Goal: Transaction & Acquisition: Subscribe to service/newsletter

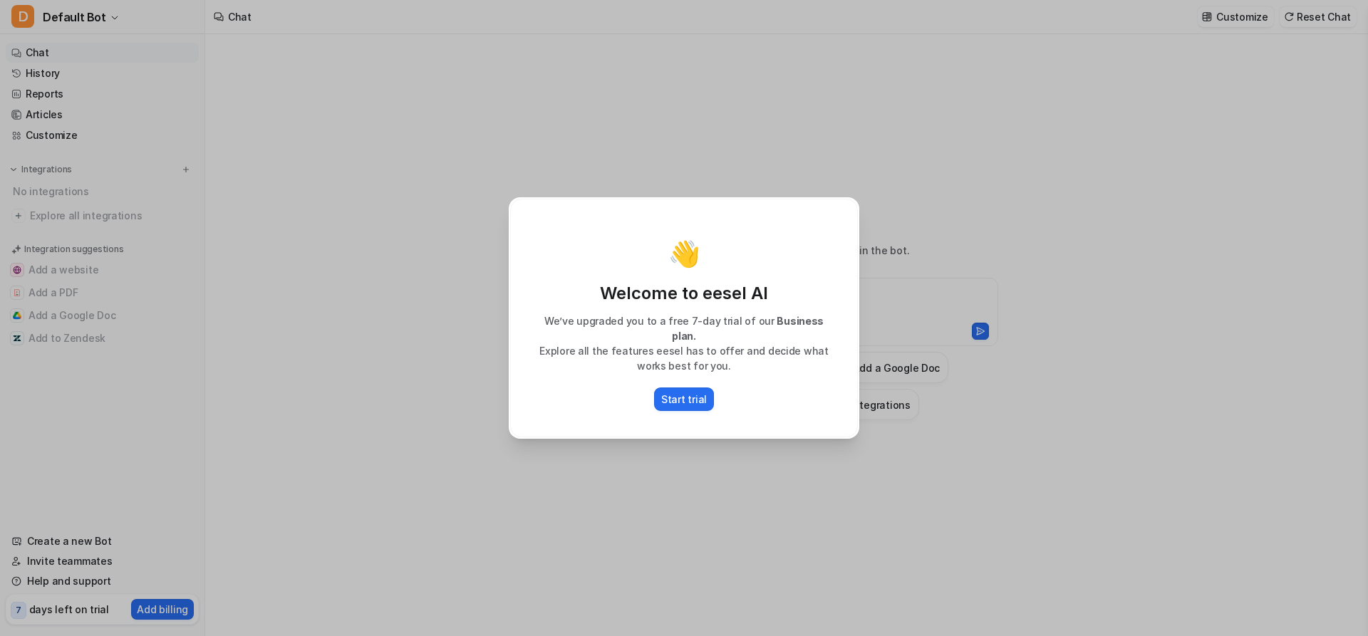
drag, startPoint x: 1126, startPoint y: 514, endPoint x: 1133, endPoint y: 508, distance: 9.6
click at [1126, 514] on div "👋 Welcome to eesel AI We’ve upgraded you to a free 7-day trial of our Business …" at bounding box center [684, 318] width 1368 height 636
click at [717, 133] on div "👋 Welcome to eesel AI We’ve upgraded you to a free 7-day trial of our Business …" at bounding box center [683, 318] width 373 height 636
click at [685, 395] on p "Start trial" at bounding box center [684, 399] width 46 height 15
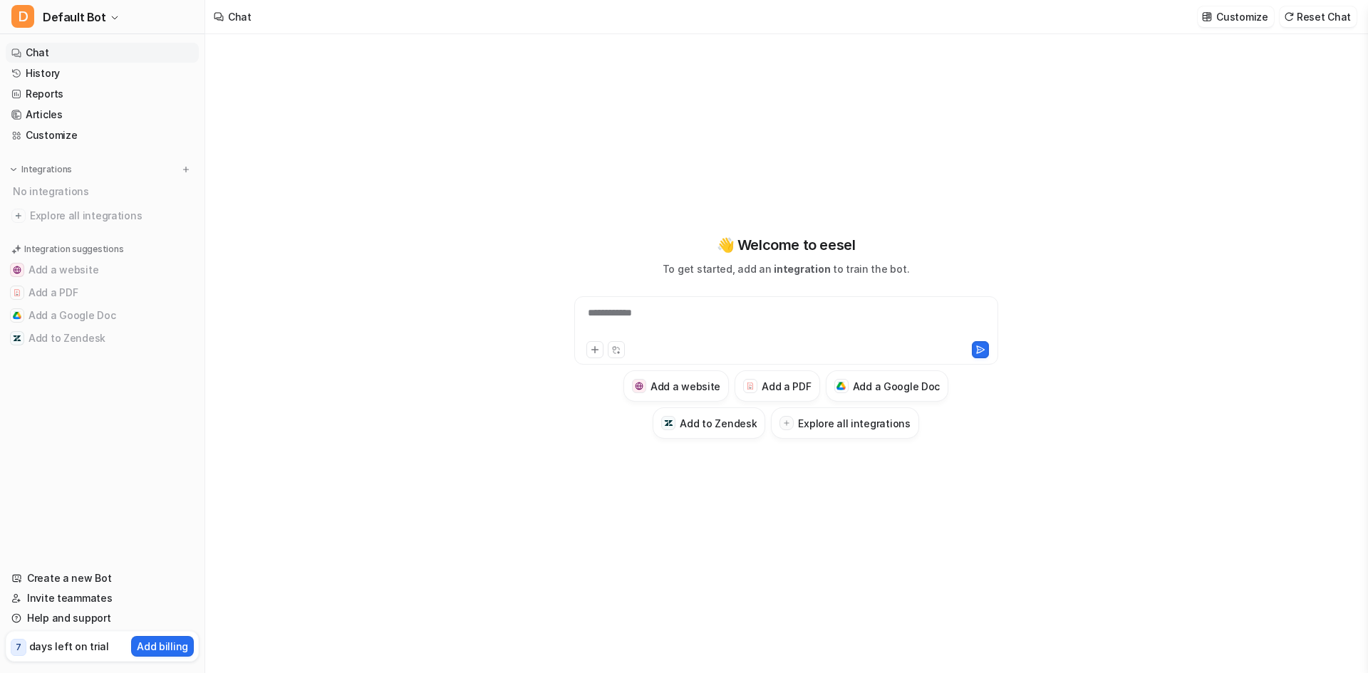
click at [26, 636] on div "7 days left on trial" at bounding box center [60, 646] width 98 height 21
click at [153, 636] on p "Add billing" at bounding box center [162, 646] width 51 height 15
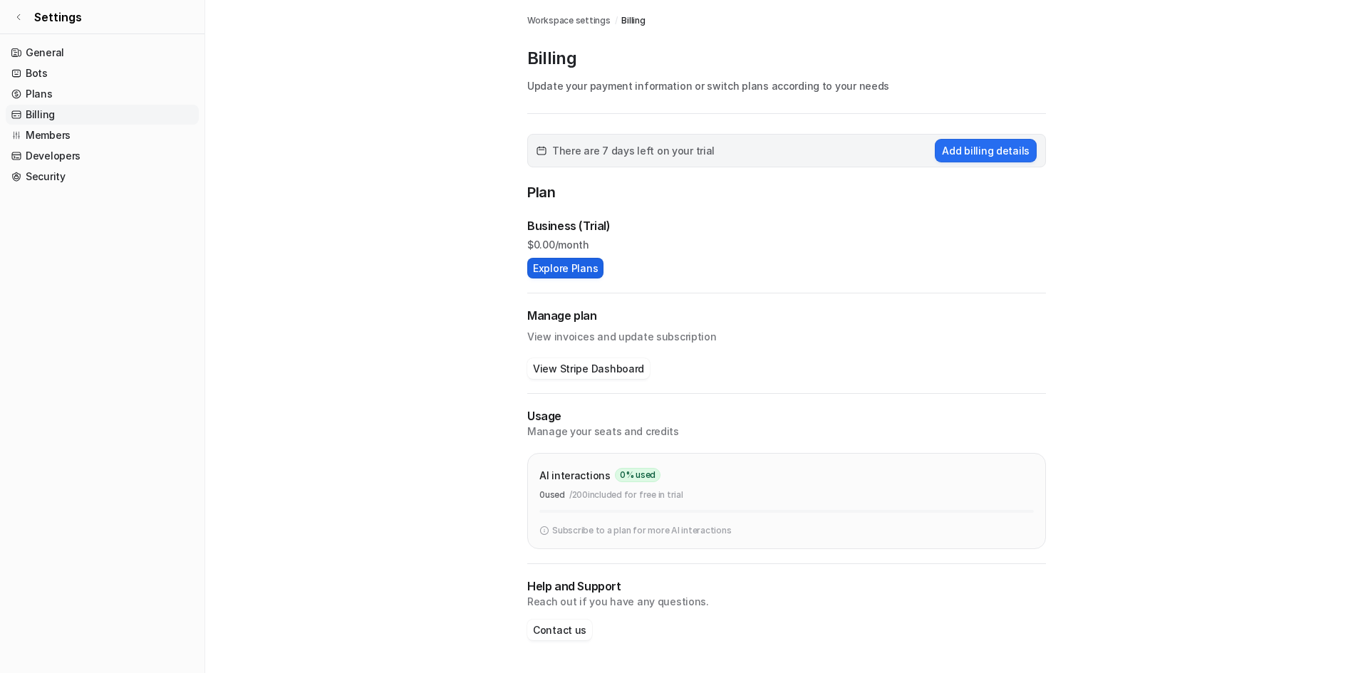
click at [572, 268] on button "Explore Plans" at bounding box center [565, 268] width 76 height 21
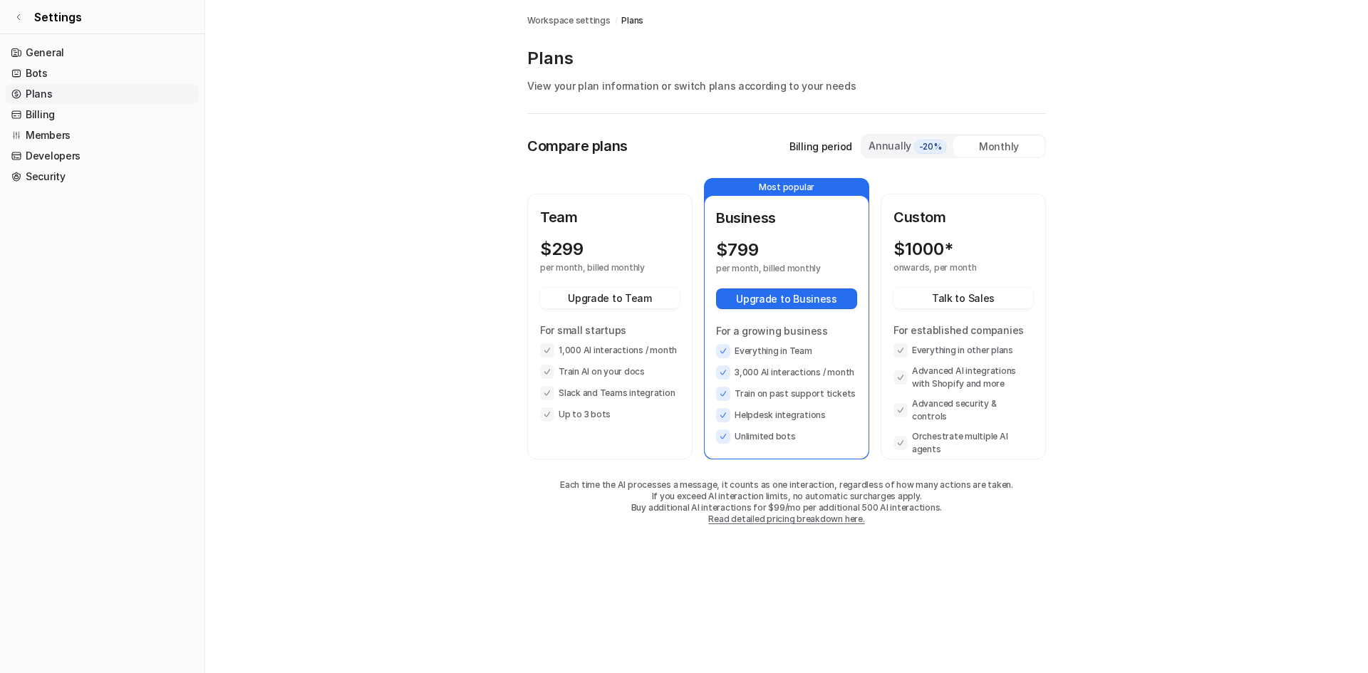
click at [1004, 146] on div "Monthly" at bounding box center [998, 146] width 91 height 21
click at [1018, 144] on div "Monthly" at bounding box center [998, 146] width 91 height 21
